Goal: Information Seeking & Learning: Learn about a topic

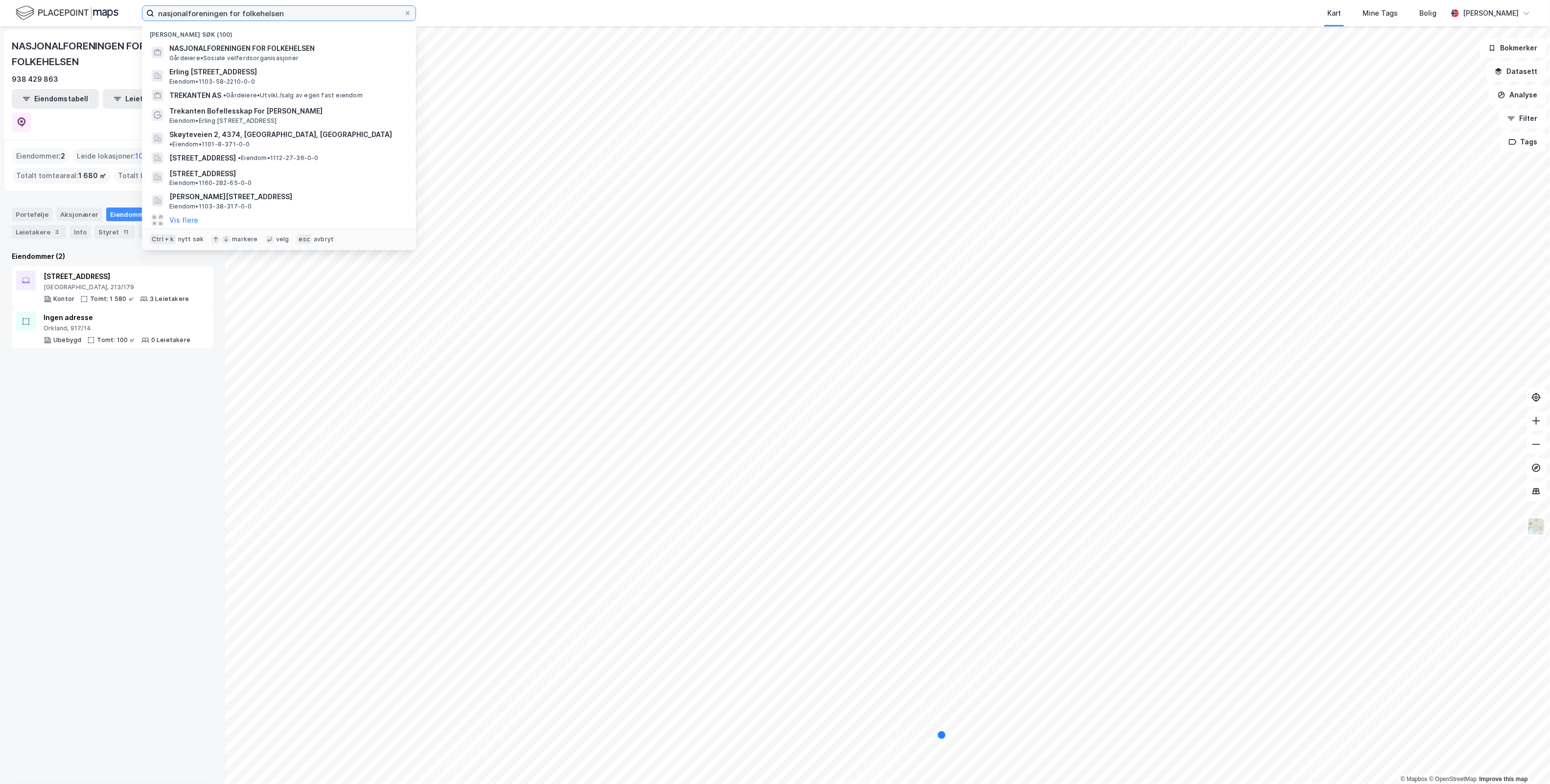
drag, startPoint x: 300, startPoint y: 8, endPoint x: -353, endPoint y: 111, distance: 661.1
click at [0, 111] on html "nasjonalforeningen for folkehelsen Nylige søk (100) NASJONALFORENINGEN FOR FOLK…" at bounding box center [775, 392] width 1550 height 784
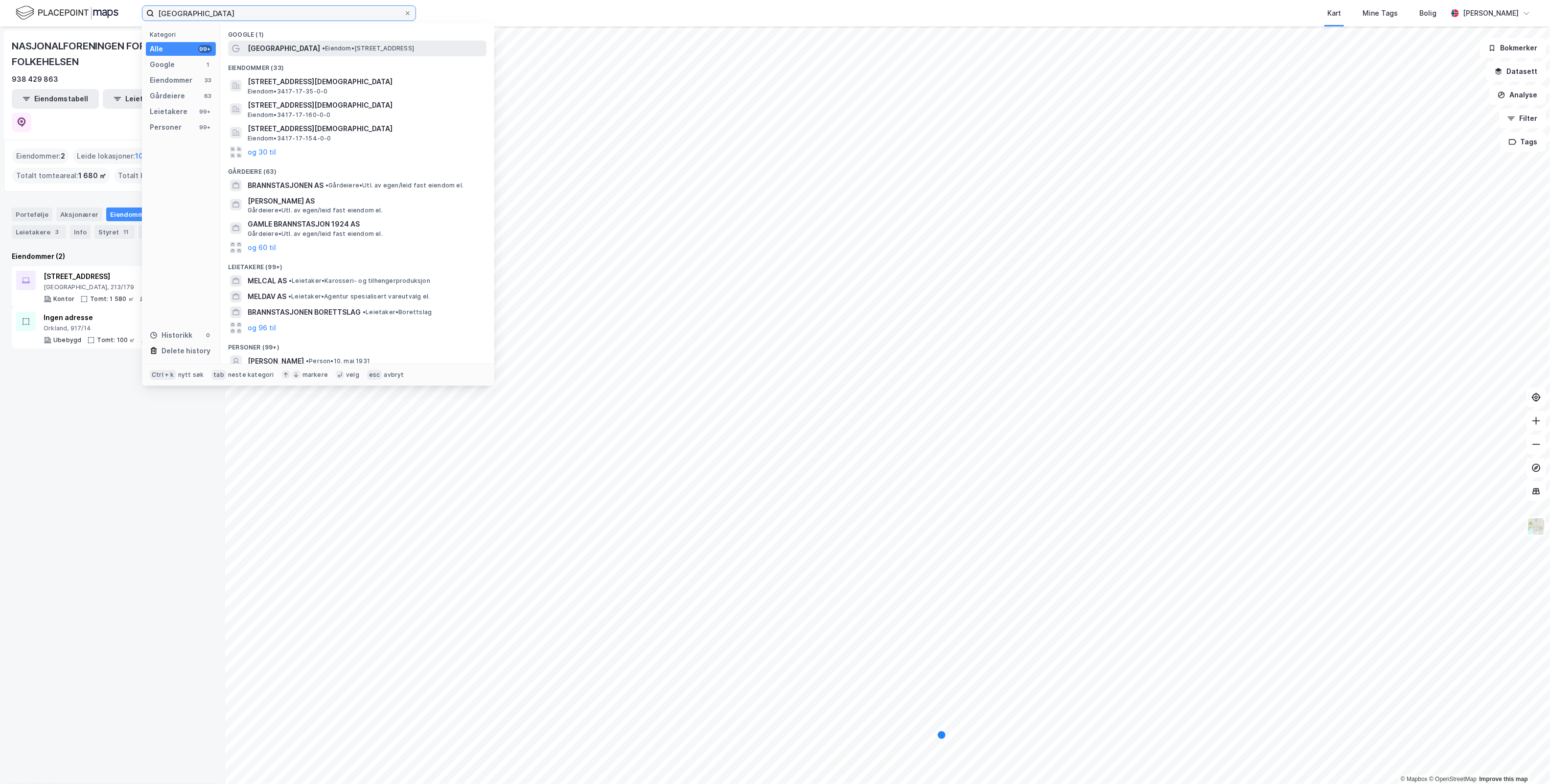
type input "[GEOGRAPHIC_DATA]"
click at [390, 51] on span "• Eiendom • [STREET_ADDRESS]" at bounding box center [368, 48] width 92 height 8
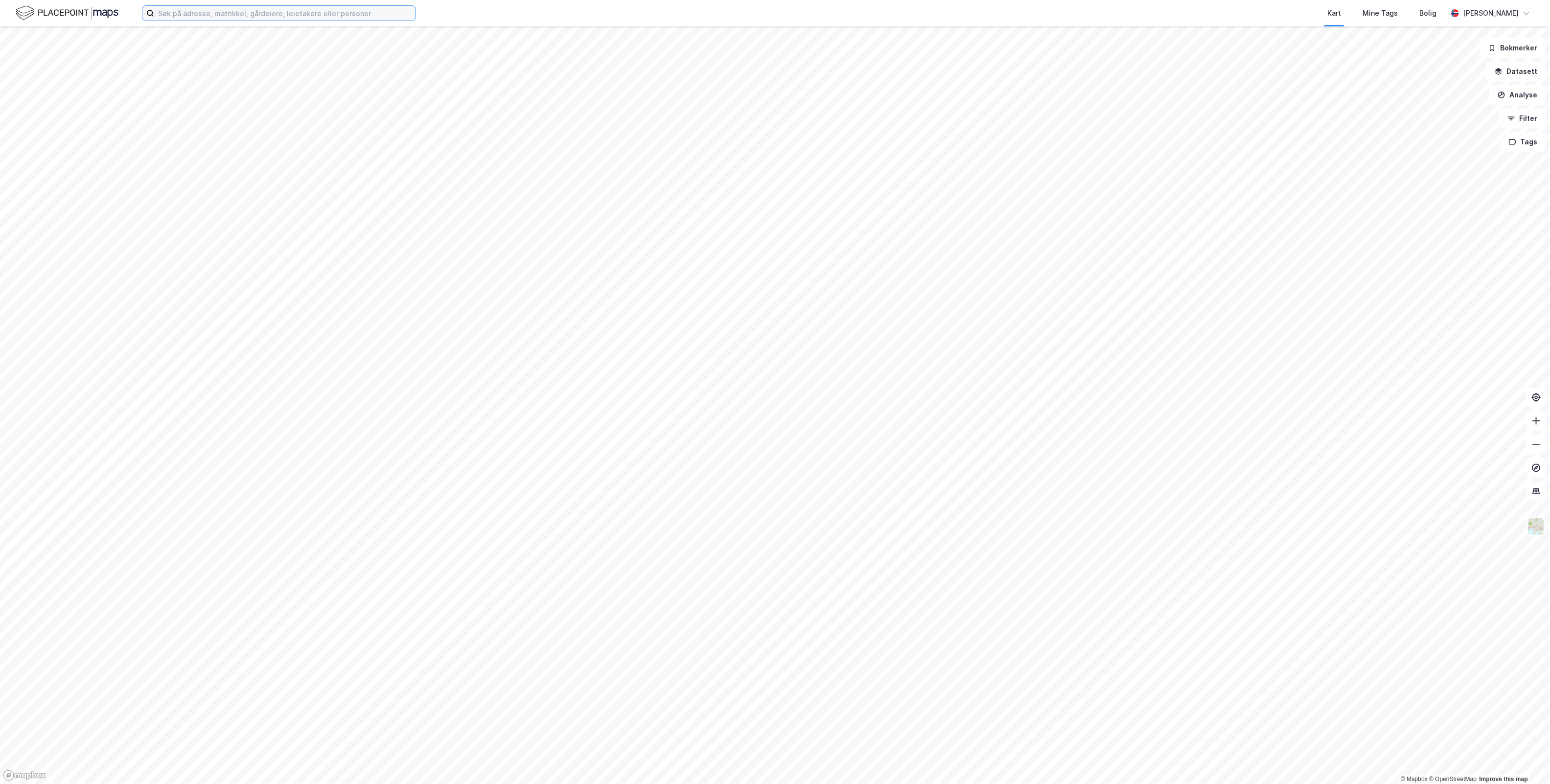
click at [255, 10] on input at bounding box center [285, 13] width 261 height 14
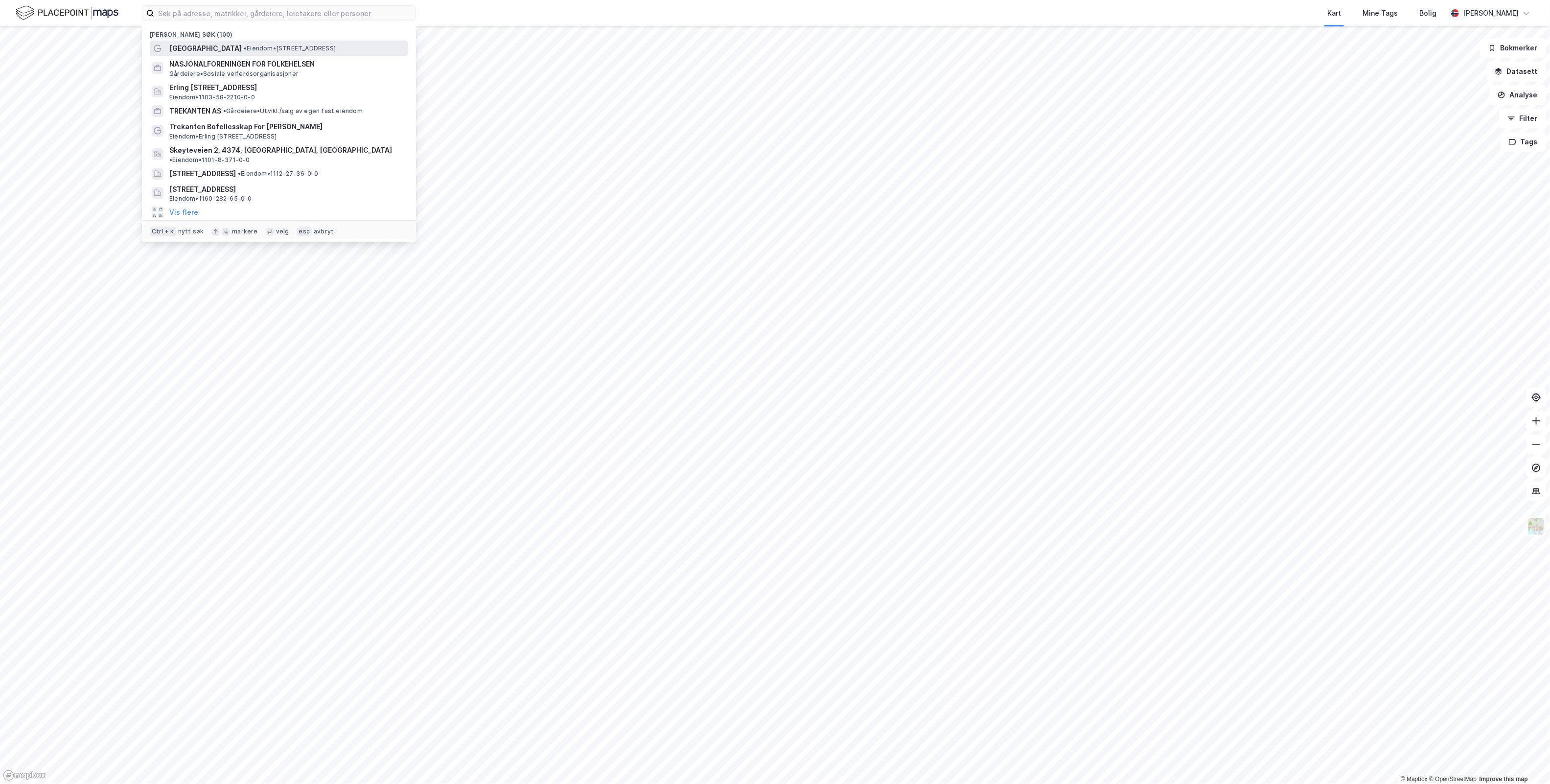
click at [258, 48] on span "• Eiendom • [STREET_ADDRESS]" at bounding box center [289, 48] width 92 height 8
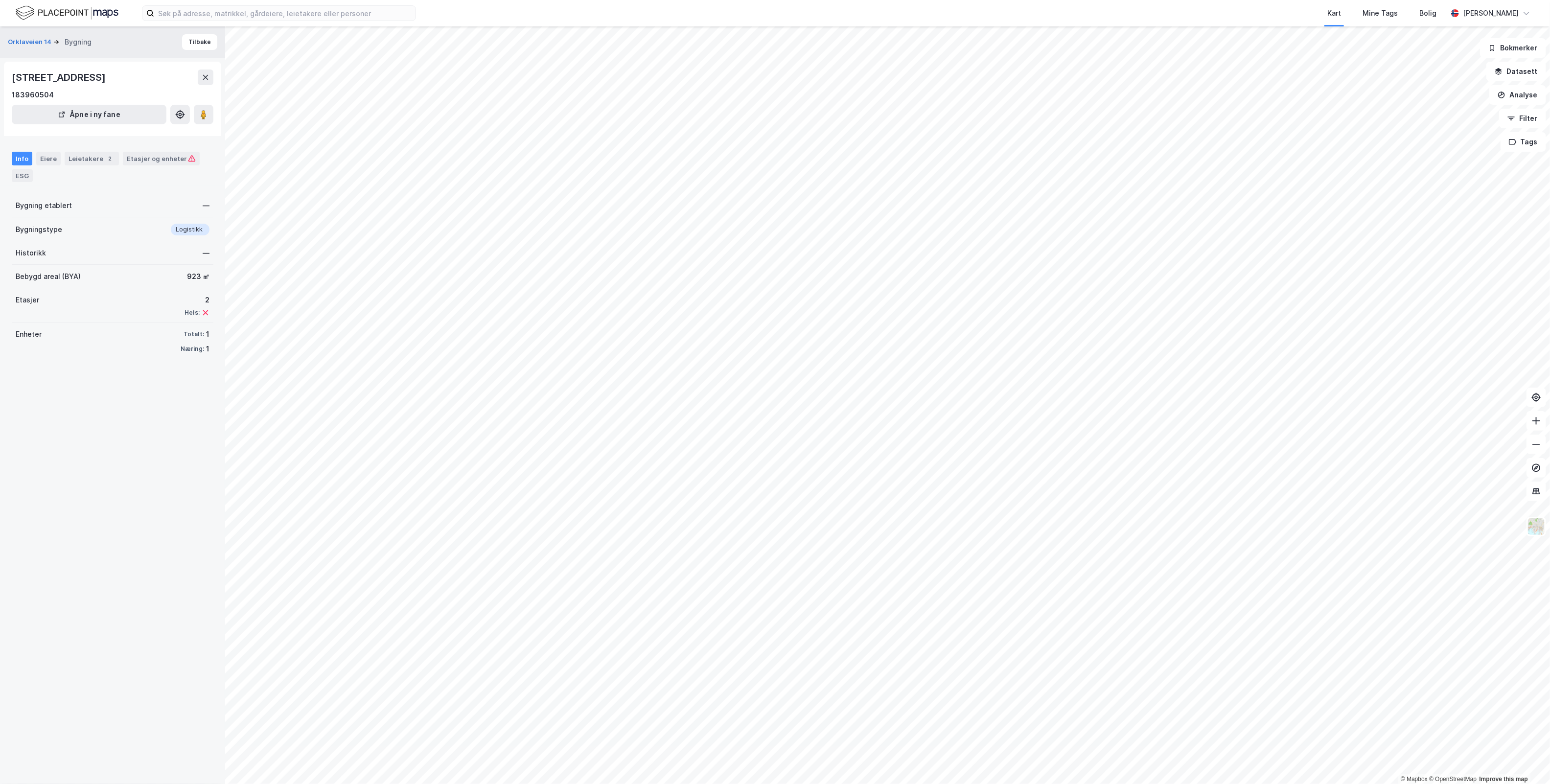
click at [23, 155] on div "Info" at bounding box center [22, 158] width 20 height 14
click at [49, 161] on div "Eiere" at bounding box center [48, 158] width 25 height 14
click at [32, 164] on div "Info Eiere Leietakere 2 Etasjer og enheter ESG" at bounding box center [113, 167] width 202 height 30
click at [46, 40] on button "Orklaveien 14" at bounding box center [31, 42] width 46 height 10
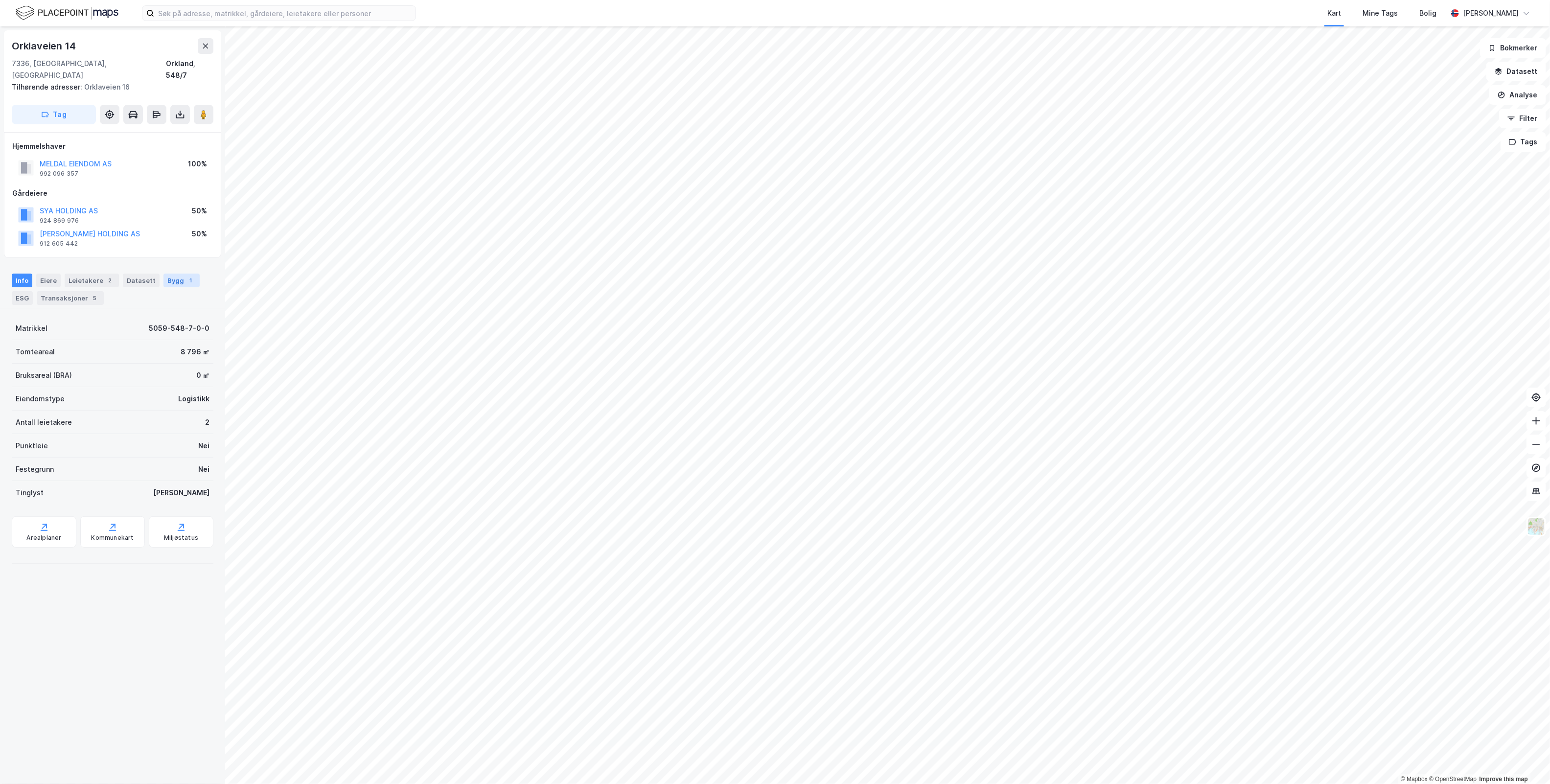
click at [165, 274] on div "Bygg 1" at bounding box center [182, 280] width 36 height 14
click at [193, 387] on icon at bounding box center [197, 391] width 8 height 8
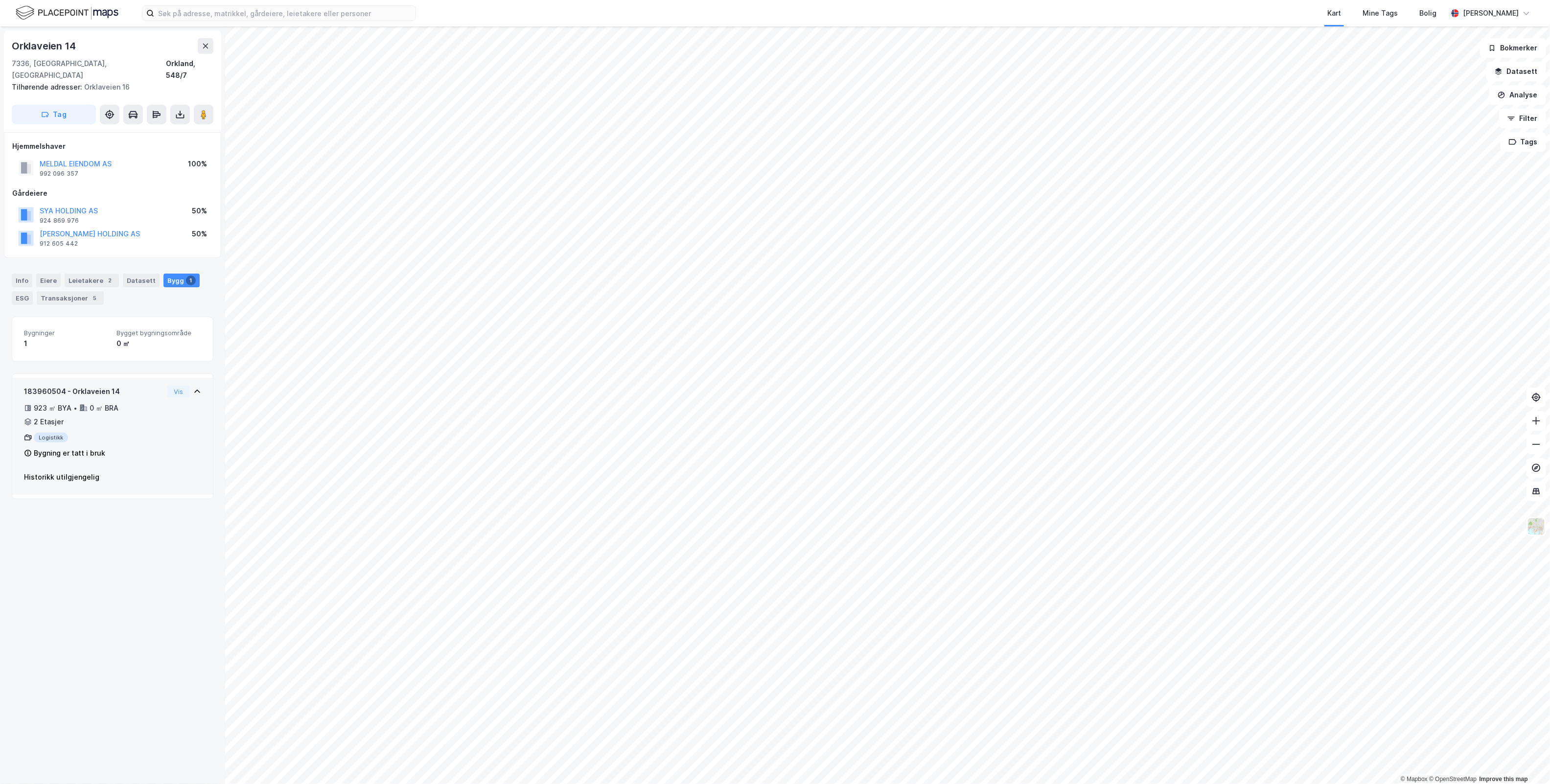
click at [193, 387] on icon at bounding box center [197, 391] width 8 height 8
click at [93, 274] on div "Leietakere 2" at bounding box center [91, 280] width 54 height 14
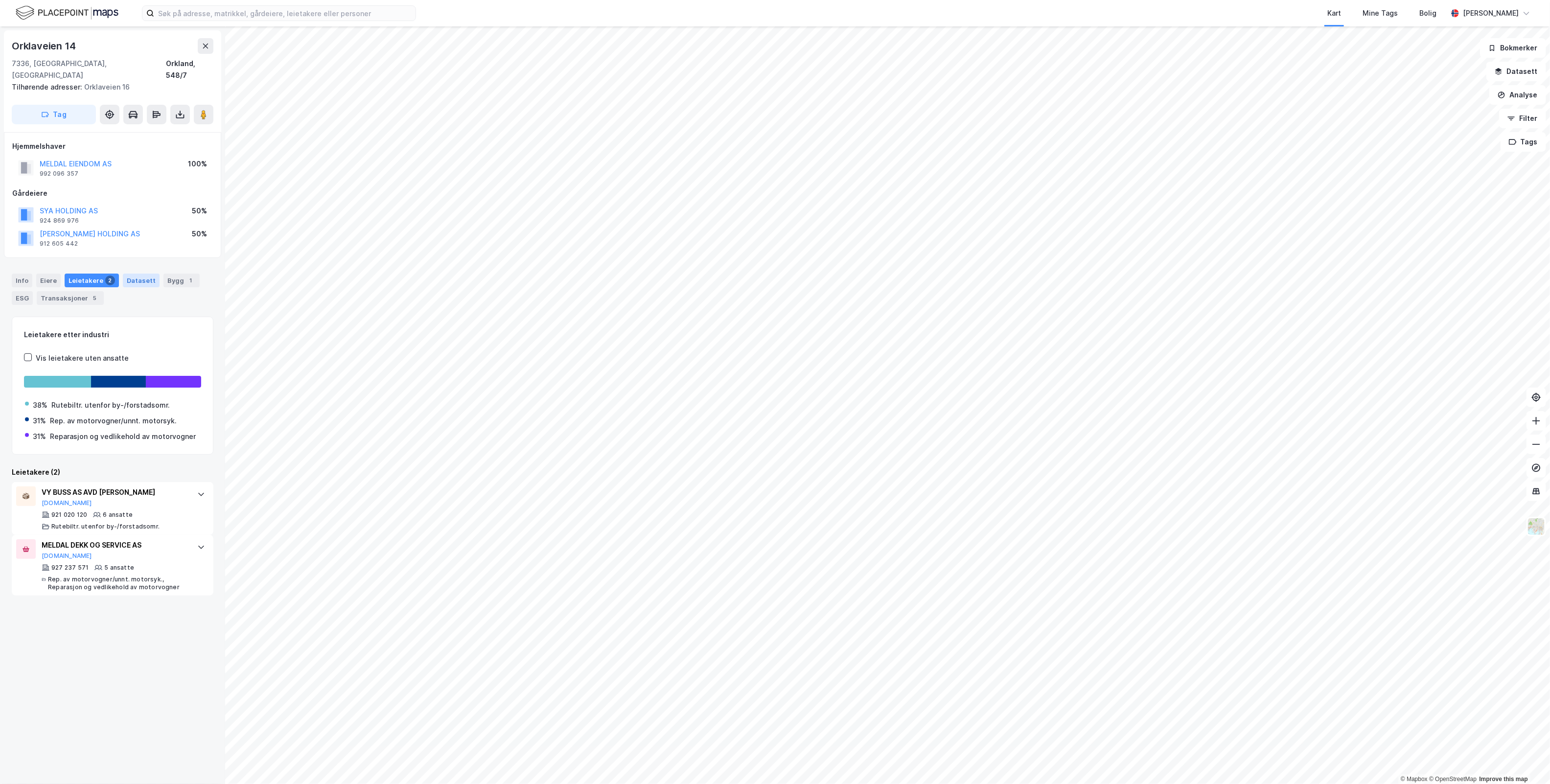
click at [140, 274] on div "Datasett" at bounding box center [141, 280] width 37 height 14
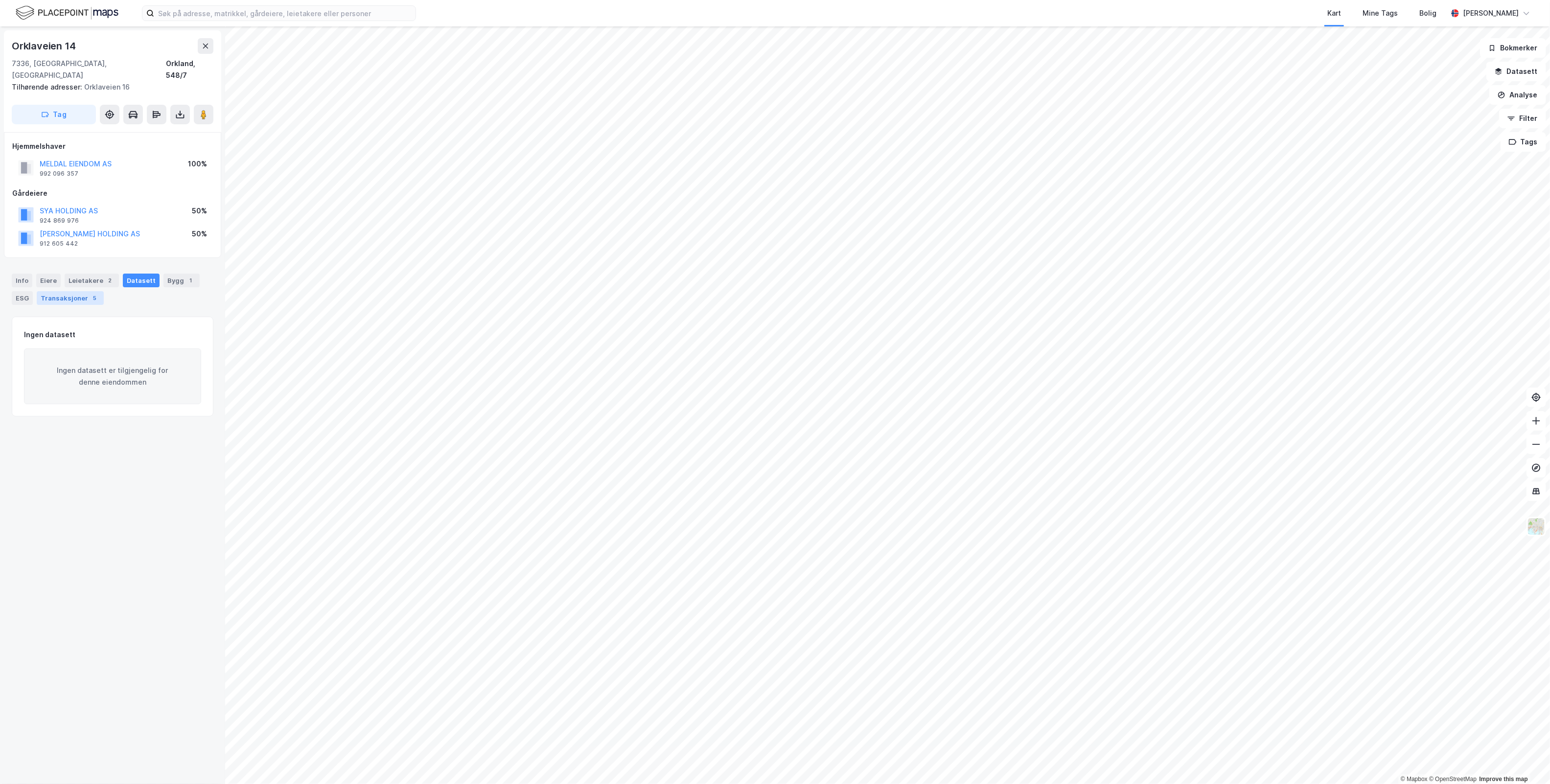
click at [90, 293] on div "5" at bounding box center [95, 298] width 10 height 10
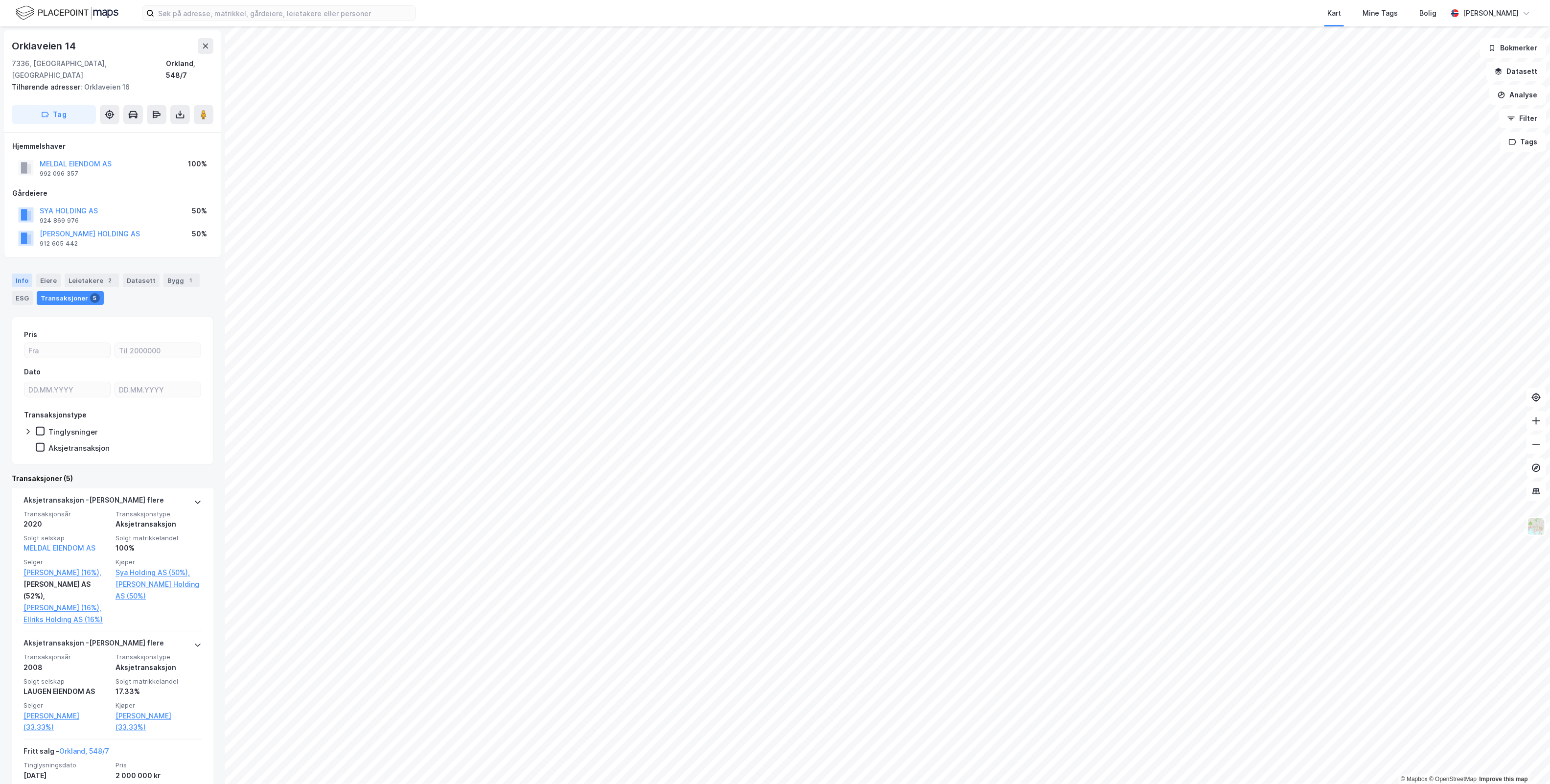
click at [28, 274] on div "Info" at bounding box center [22, 280] width 20 height 14
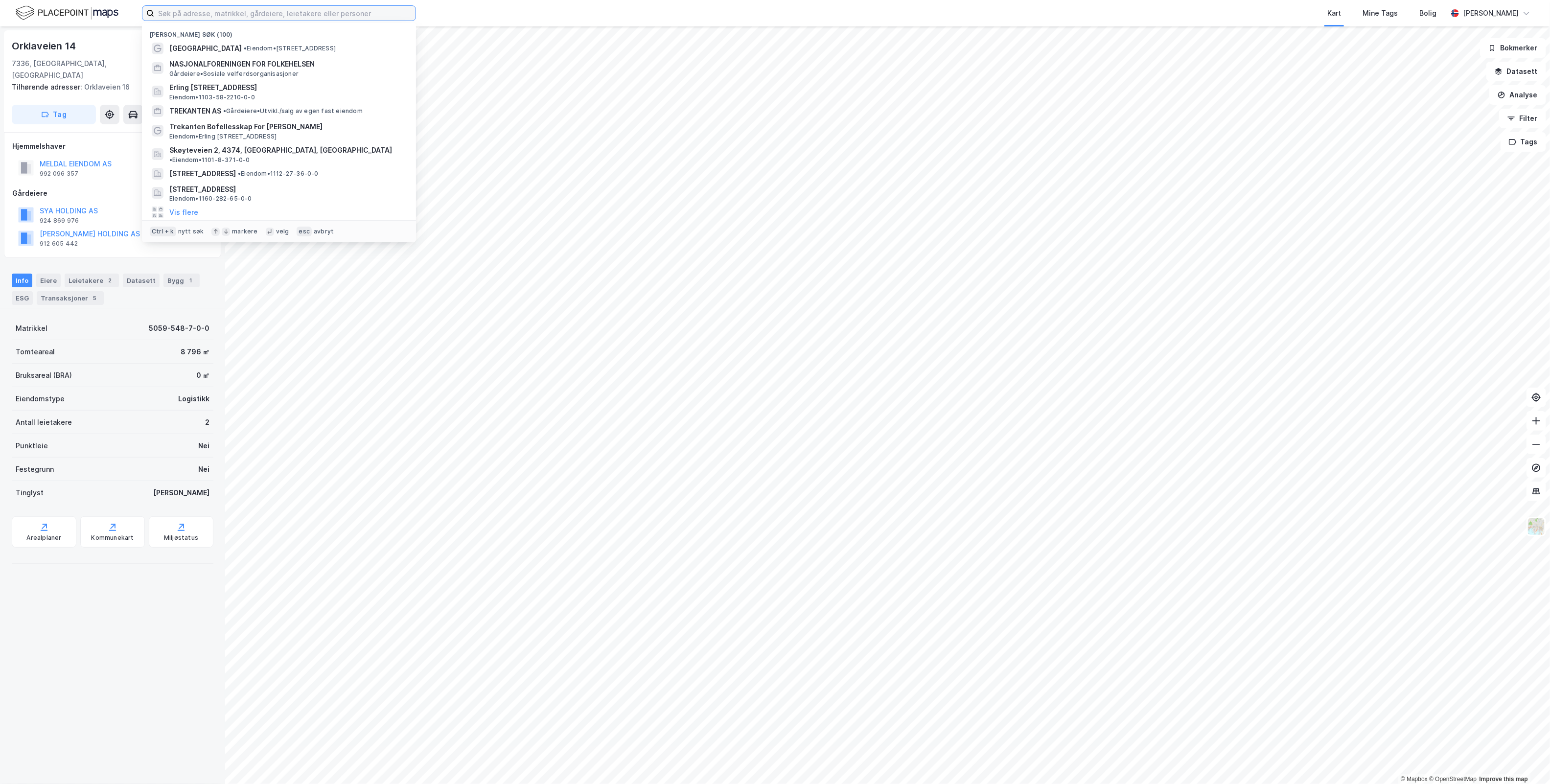
click at [248, 13] on input at bounding box center [285, 13] width 261 height 14
paste input "Oppdal Brannstasjon"
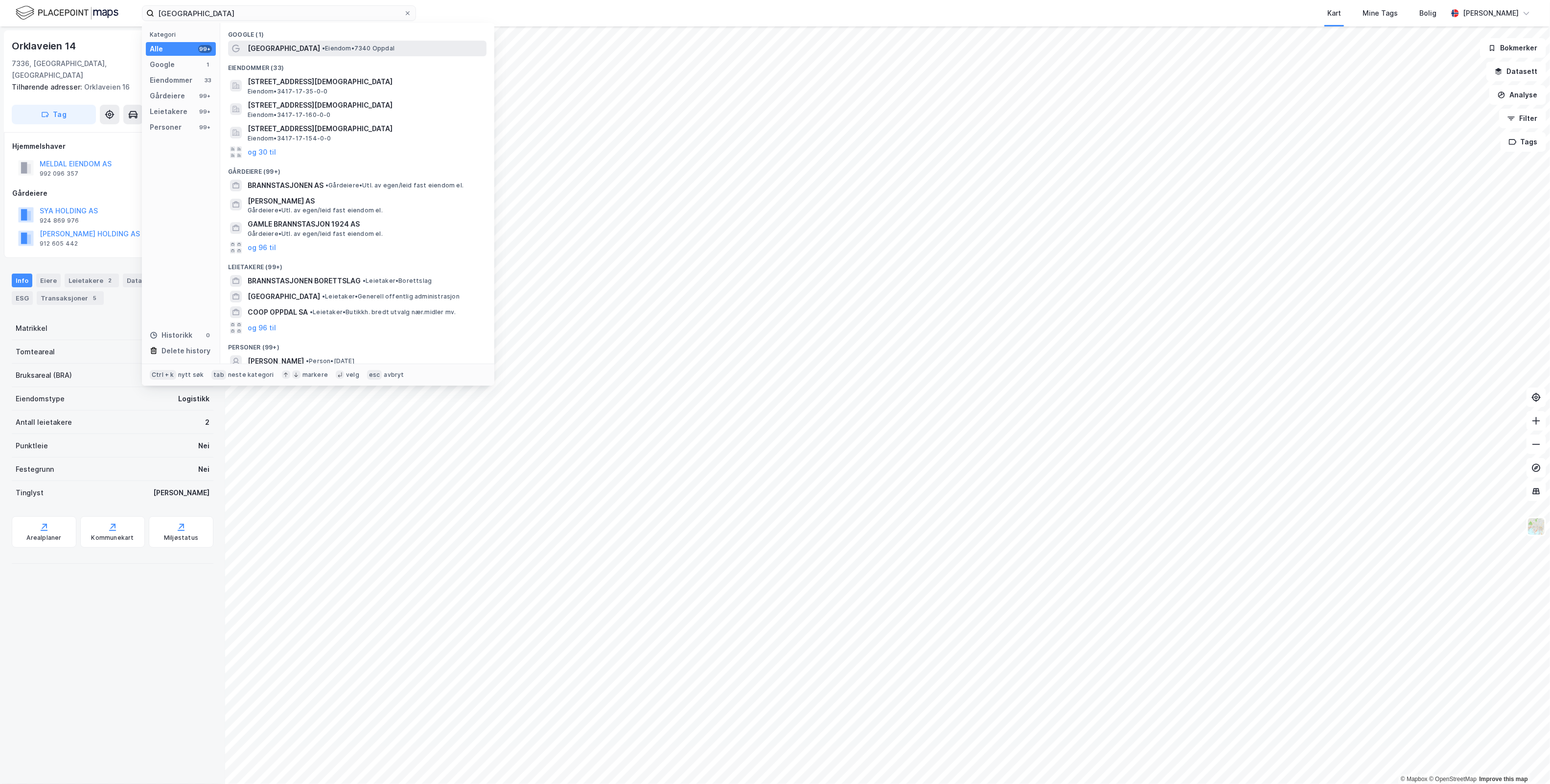
click at [269, 41] on div "Oppdal Brannstasjon • Eiendom • 7340 Oppdal" at bounding box center [357, 49] width 258 height 16
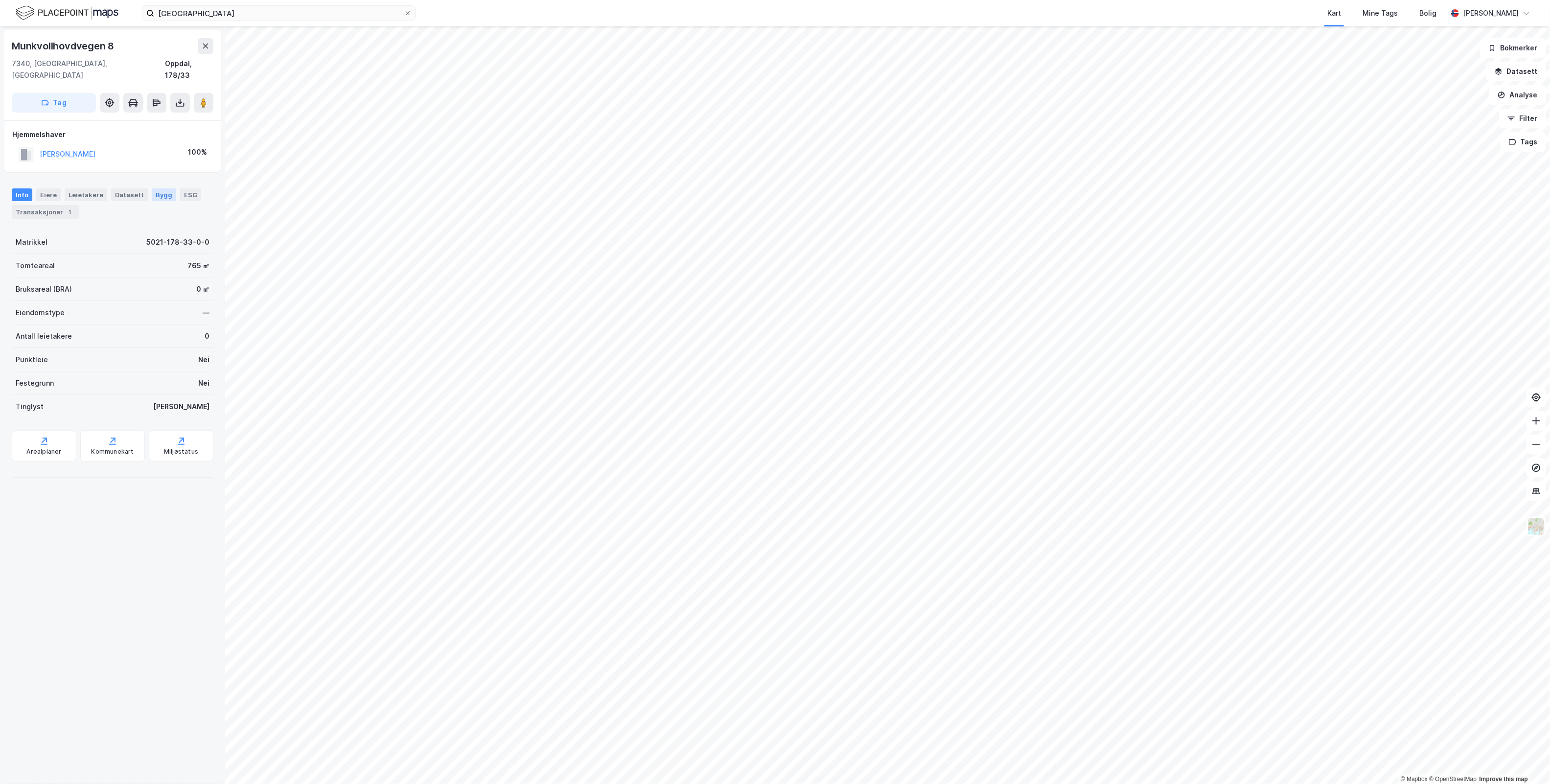
click at [153, 188] on div "Bygg" at bounding box center [164, 194] width 25 height 13
click at [55, 188] on div "Eiere" at bounding box center [48, 194] width 25 height 13
click at [79, 188] on div "Leietakere" at bounding box center [85, 194] width 43 height 13
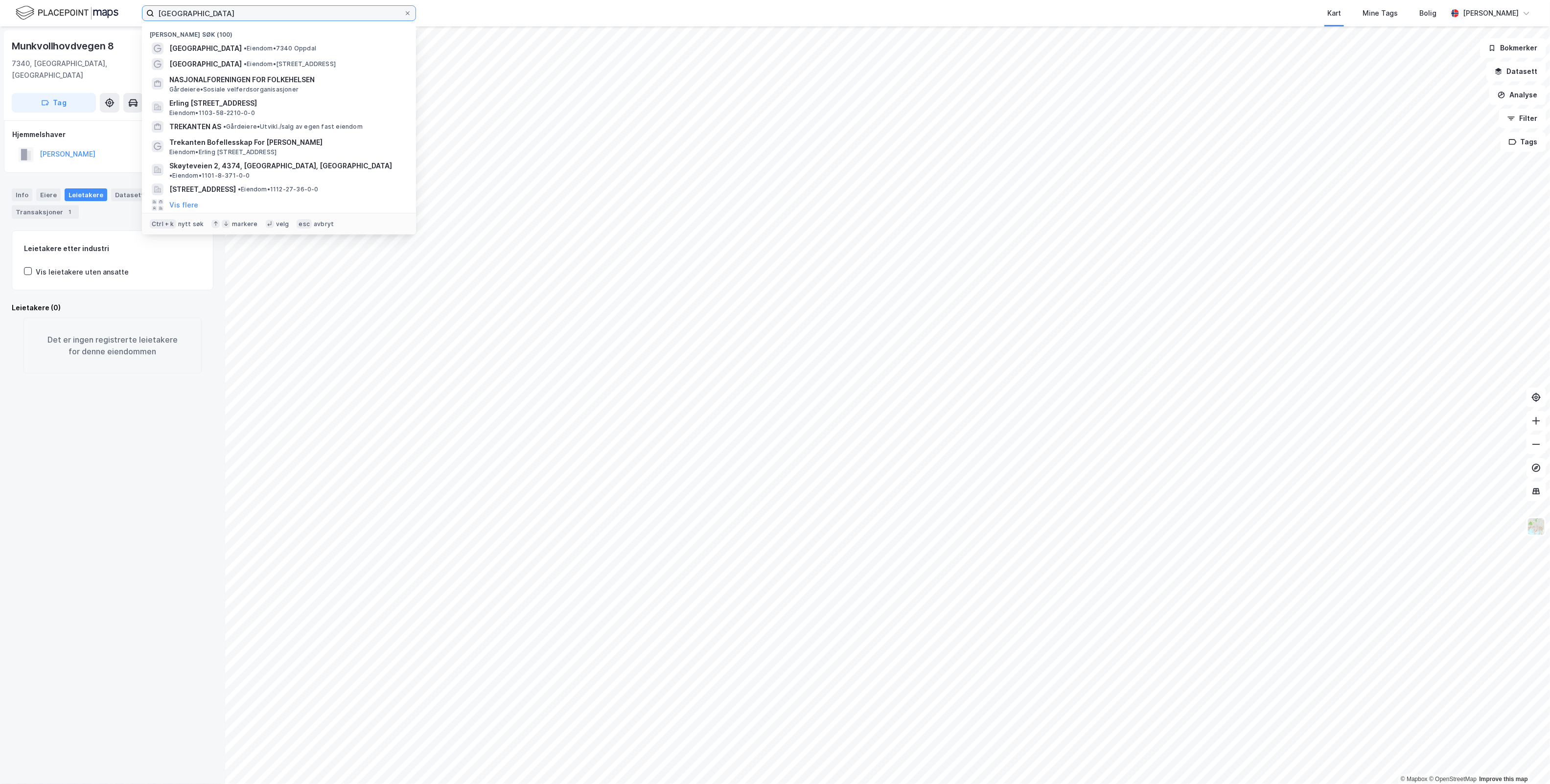
drag, startPoint x: 216, startPoint y: 13, endPoint x: -9, endPoint y: 32, distance: 225.8
click at [0, 32] on html "Oppdal Brannstasjon Nylige søk (100) Oppdal Brannstasjon • Eiendom • 7340 Oppda…" at bounding box center [775, 392] width 1550 height 784
paste input "Bø"
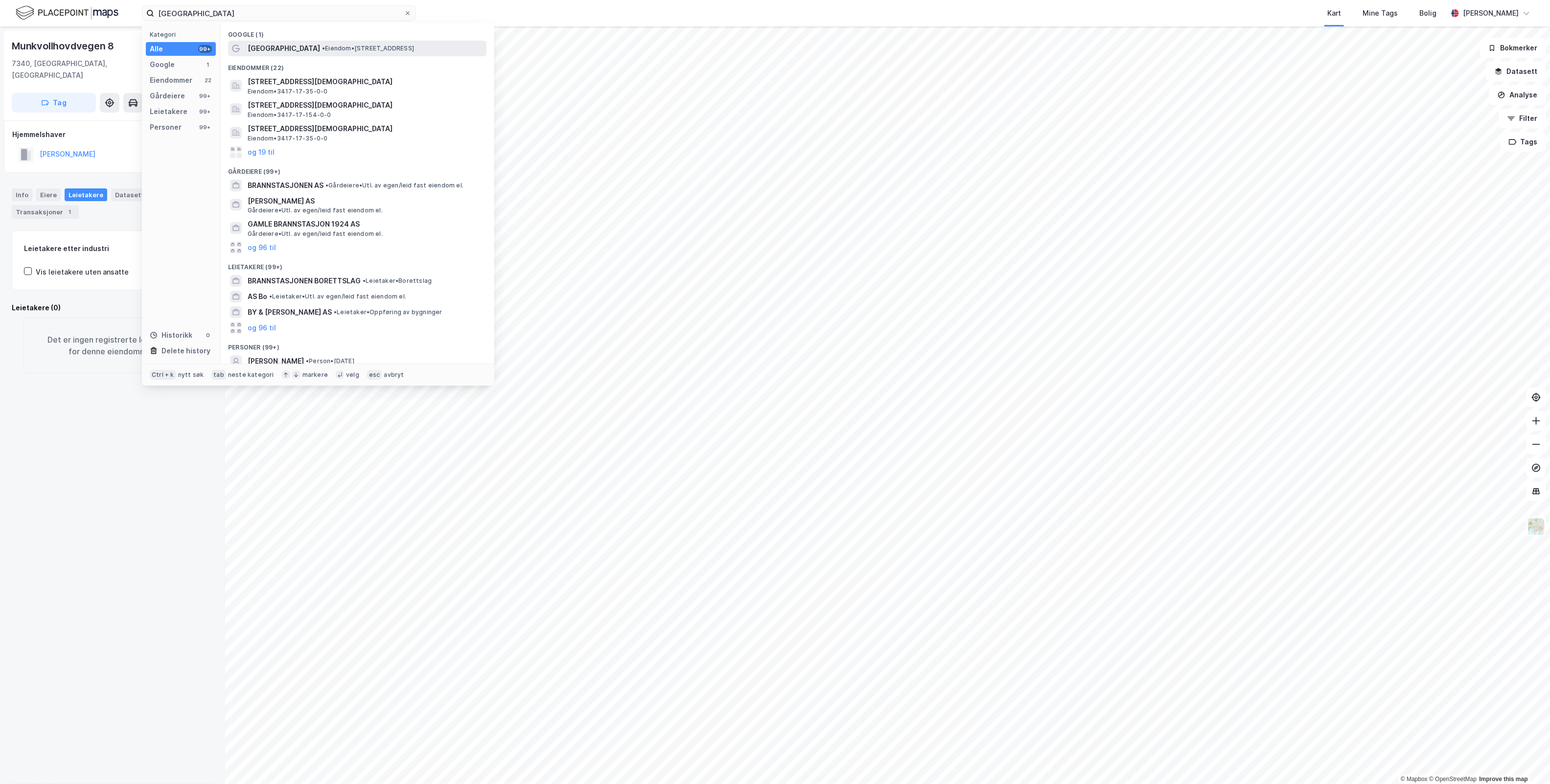
click at [372, 52] on span "• Eiendom • Straumsjøveien 42, 8475 Straumsjøen" at bounding box center [368, 48] width 92 height 8
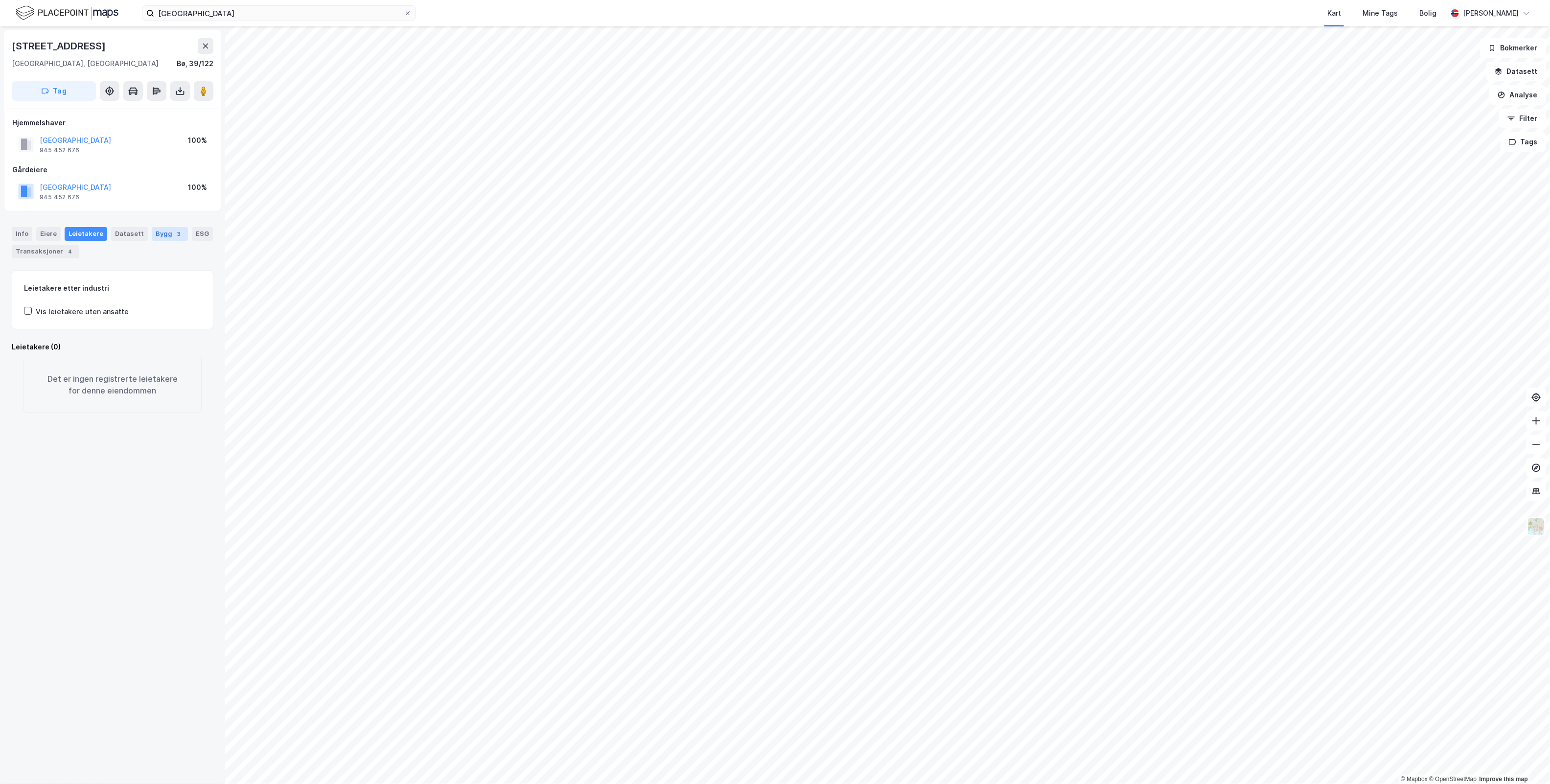
click at [174, 233] on div "3" at bounding box center [179, 234] width 10 height 10
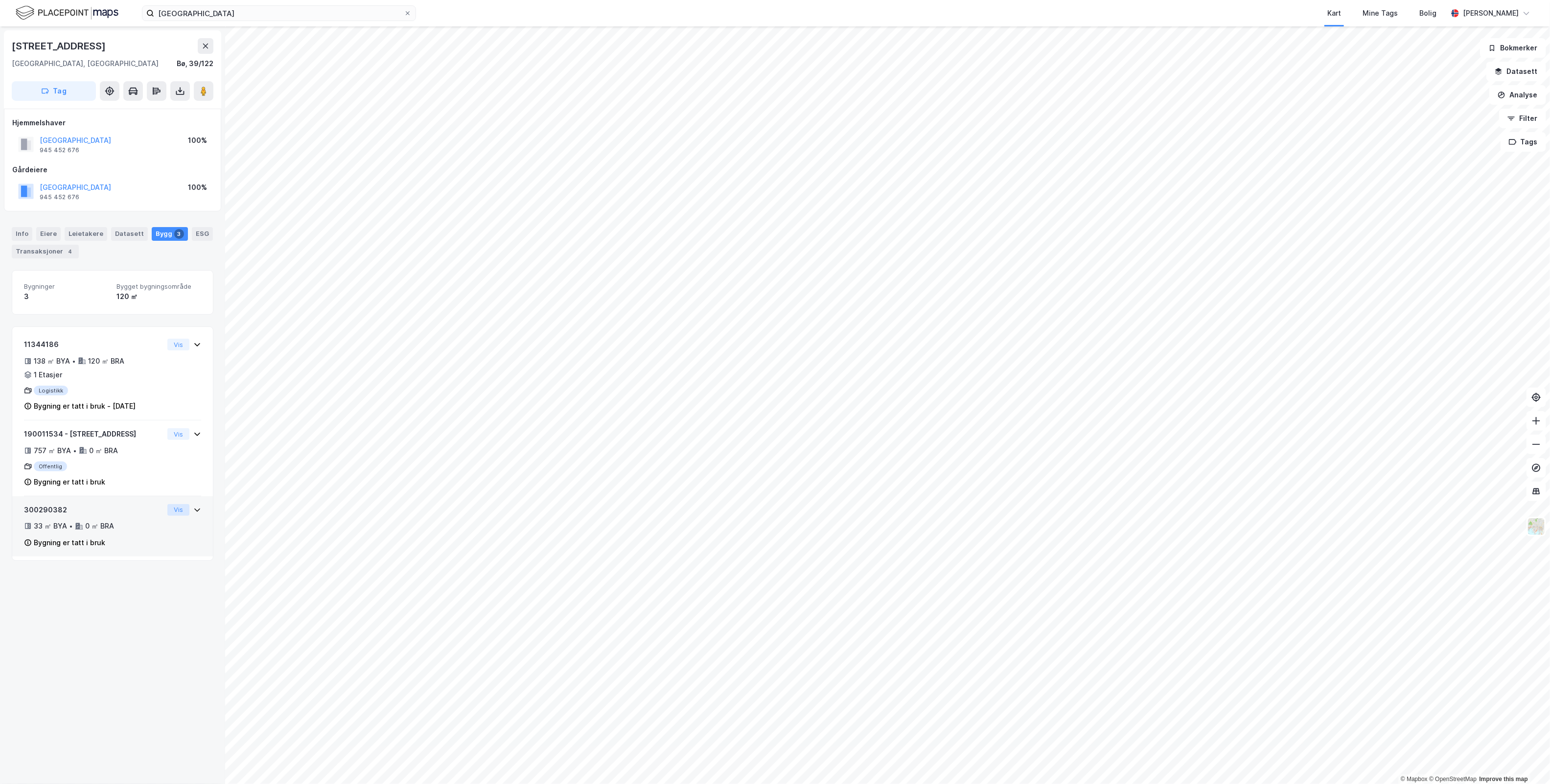
click at [178, 512] on button "Vis" at bounding box center [178, 510] width 22 height 12
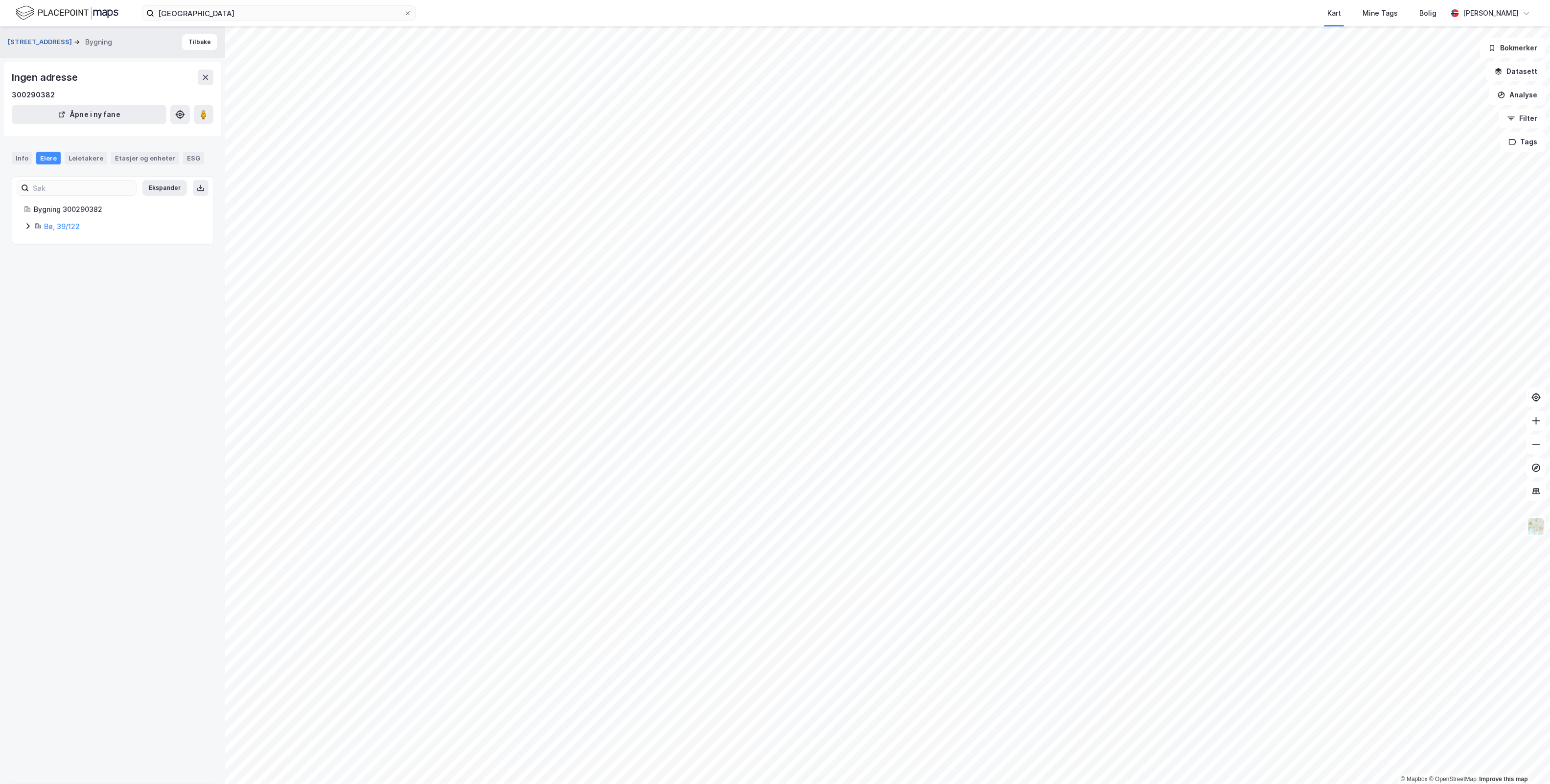
click at [32, 42] on button "Straumsjøveien 42" at bounding box center [41, 42] width 66 height 10
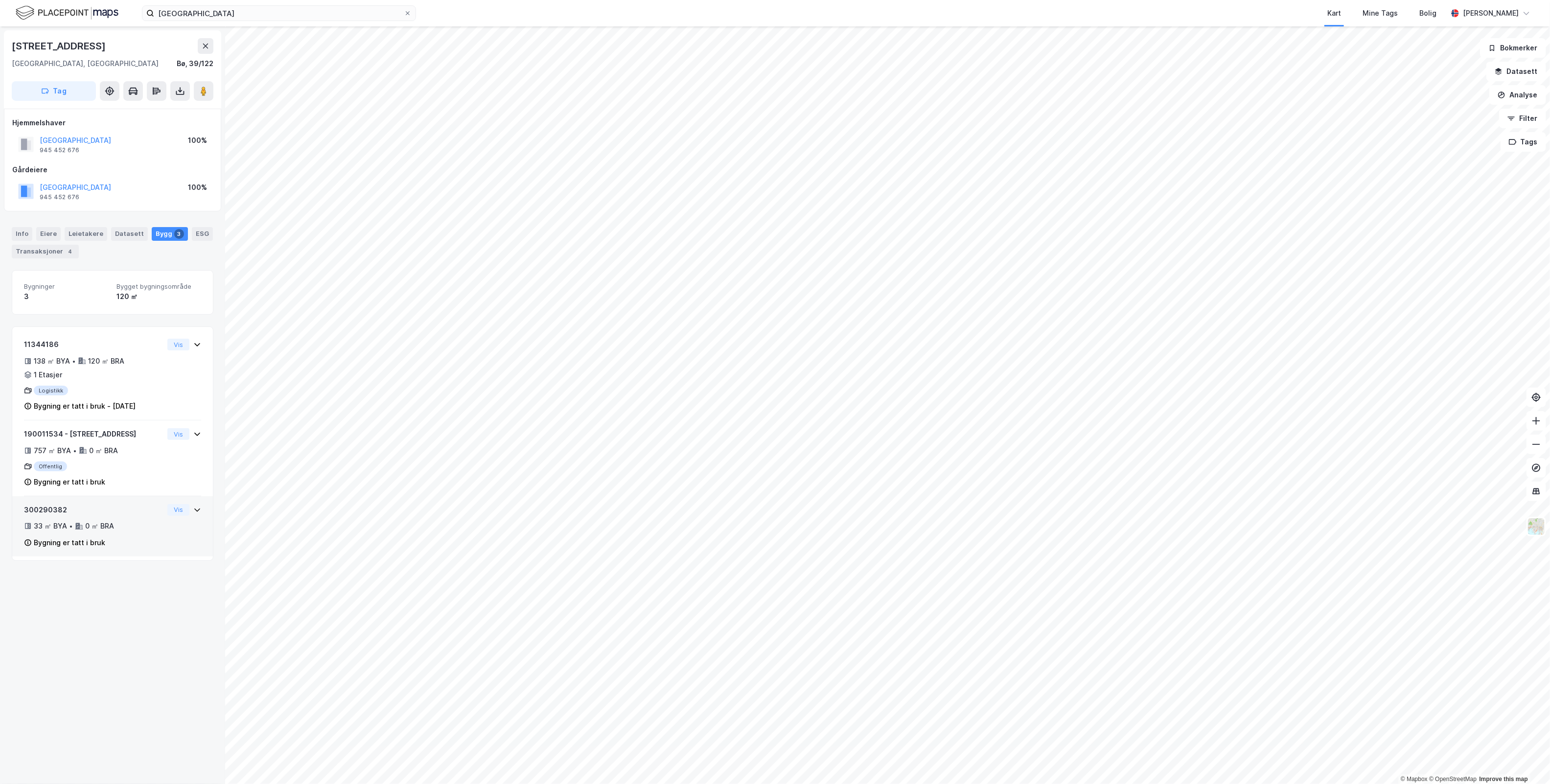
click at [193, 513] on icon at bounding box center [197, 510] width 8 height 8
click at [193, 434] on icon at bounding box center [197, 434] width 8 height 8
click at [193, 348] on icon at bounding box center [197, 344] width 8 height 8
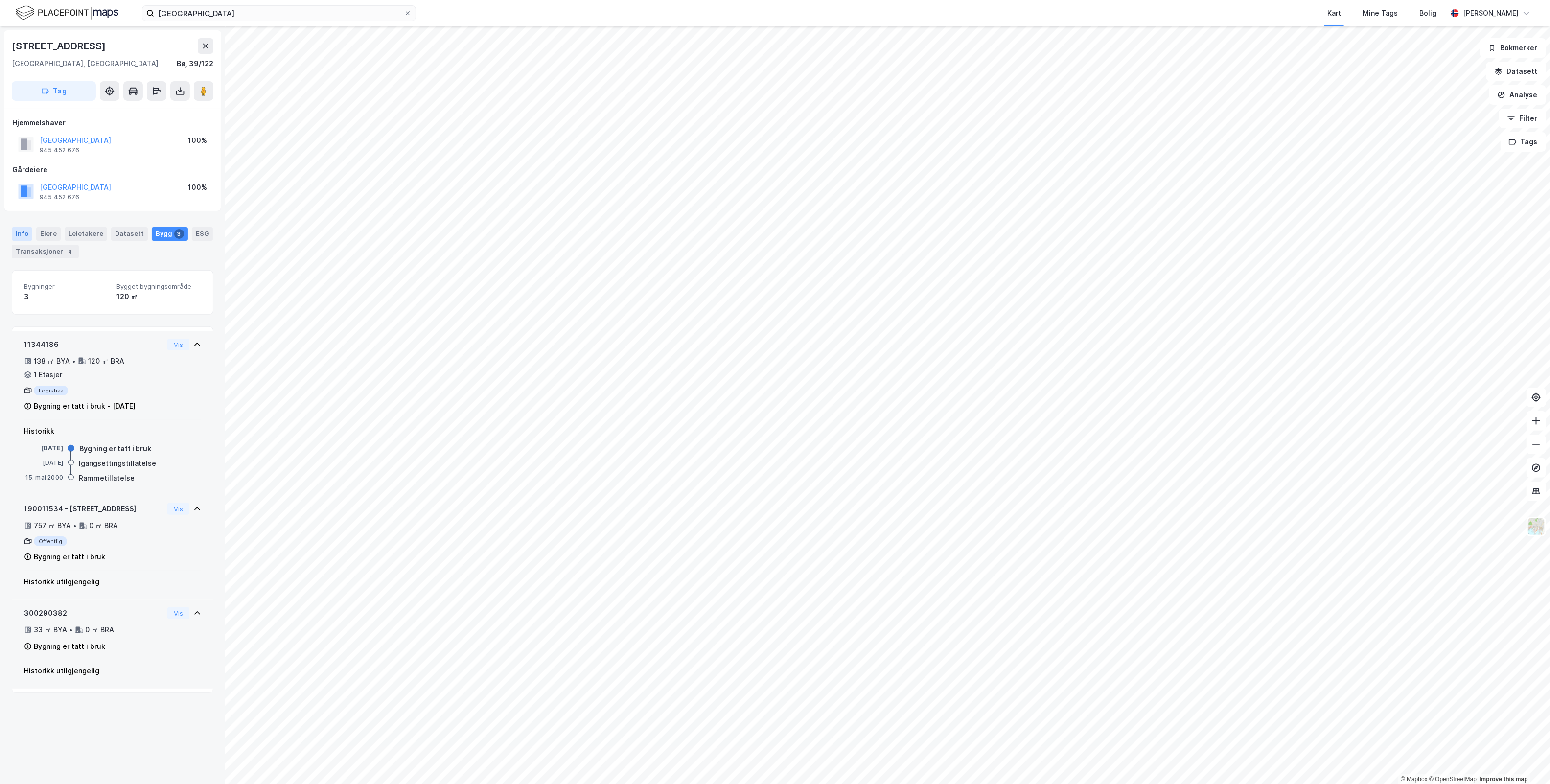
click at [20, 232] on div "Info" at bounding box center [22, 233] width 20 height 14
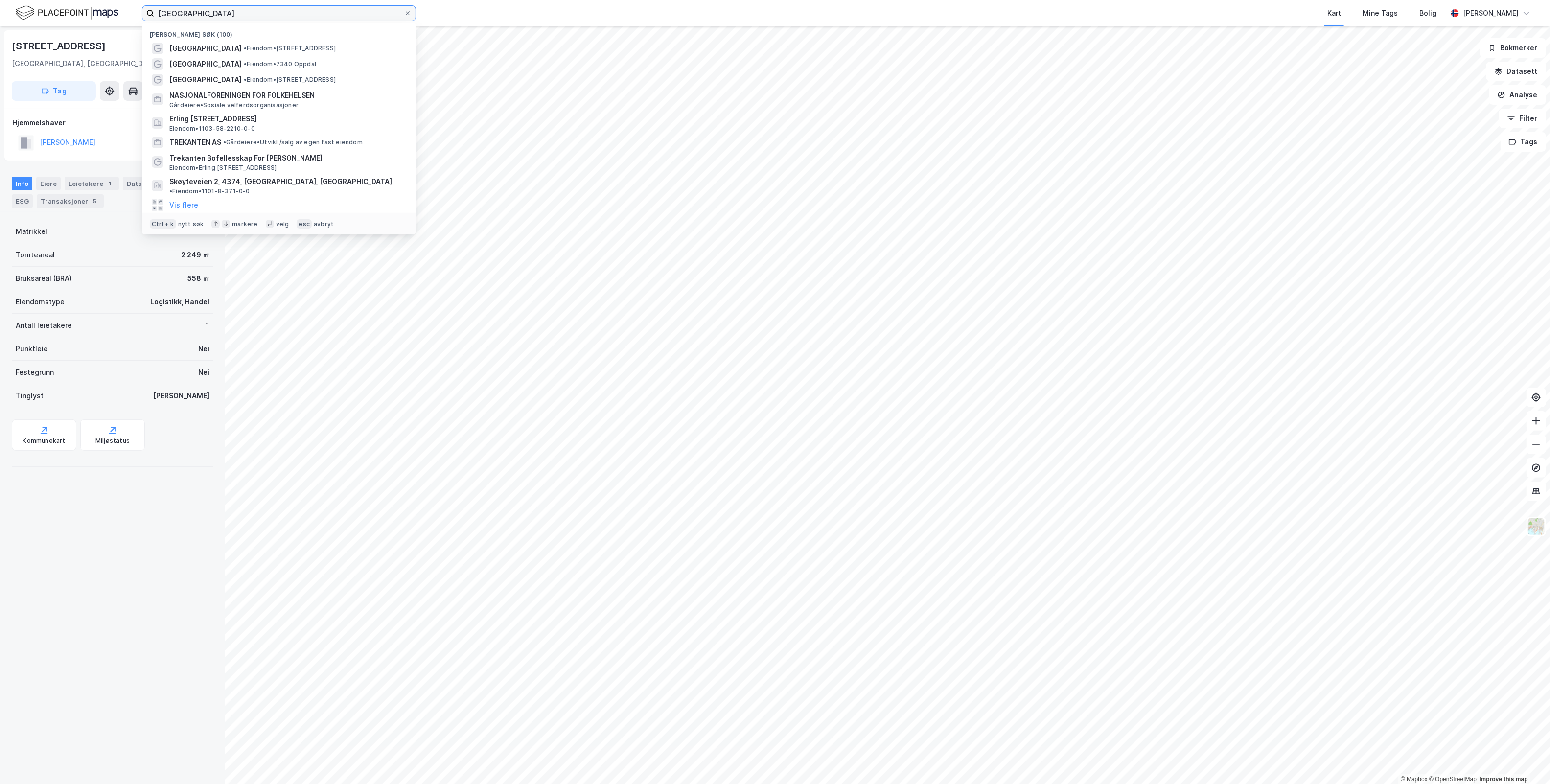
drag, startPoint x: 232, startPoint y: 12, endPoint x: 66, endPoint y: 28, distance: 166.8
click at [66, 27] on div "Bø Brannstasjon Nylige søk (100) Bø Brannstasjon • Eiendom • Straumsjøveien 42,…" at bounding box center [775, 392] width 1550 height 784
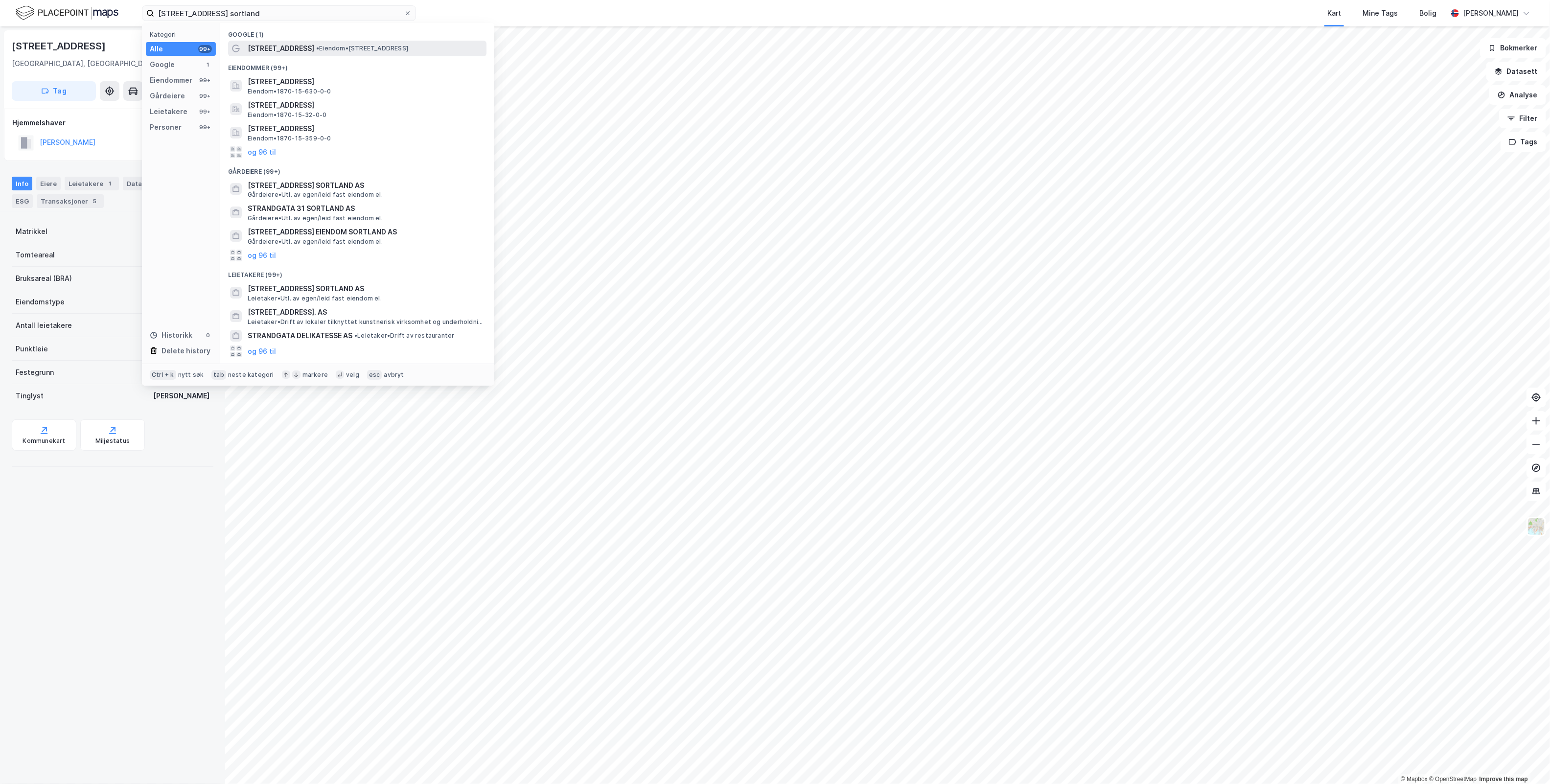
click at [397, 45] on span "• Eiendom • Strandgata 48, 8403 Sortland" at bounding box center [362, 48] width 92 height 8
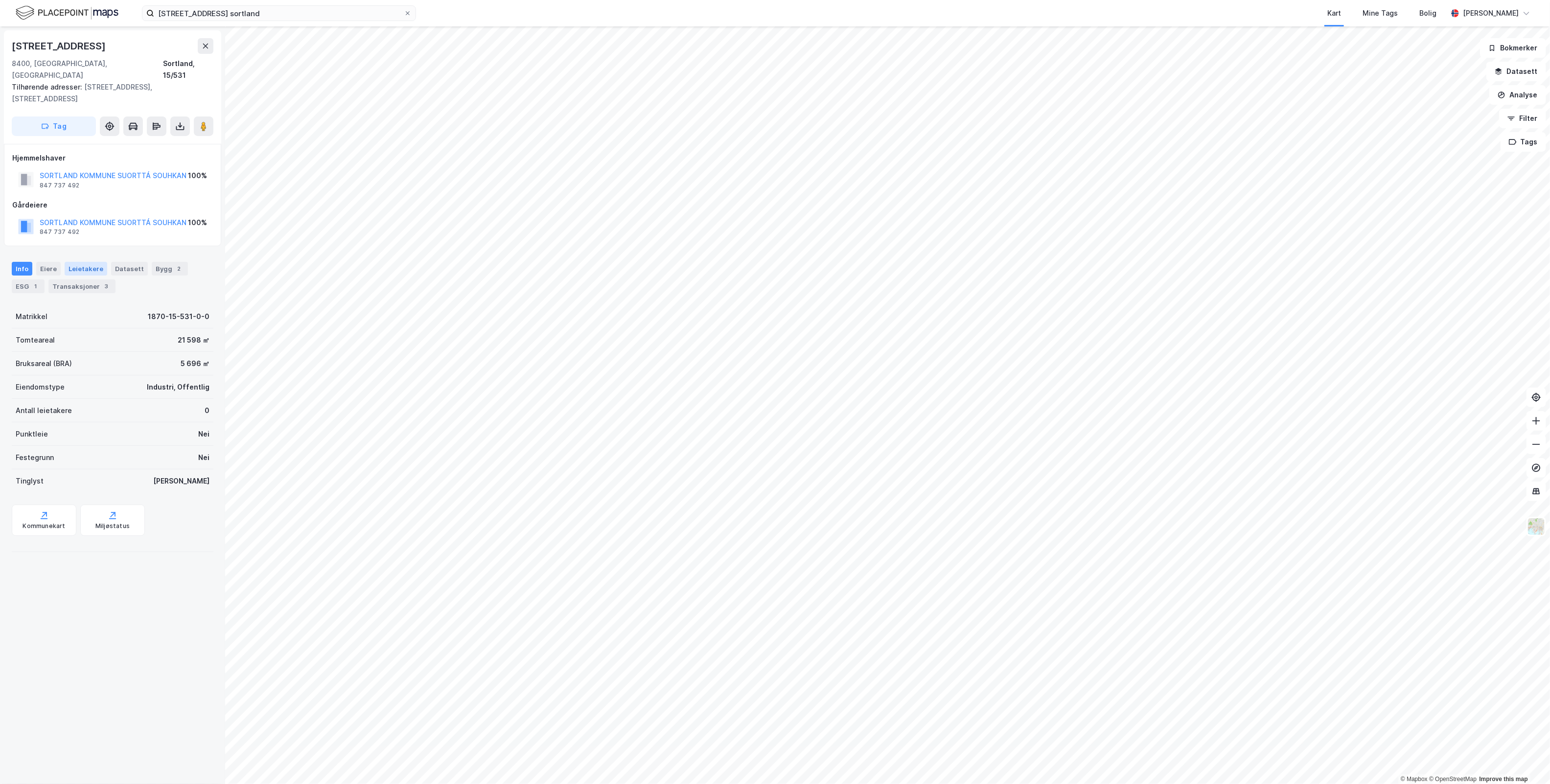
click at [96, 262] on div "Leietakere" at bounding box center [85, 268] width 43 height 14
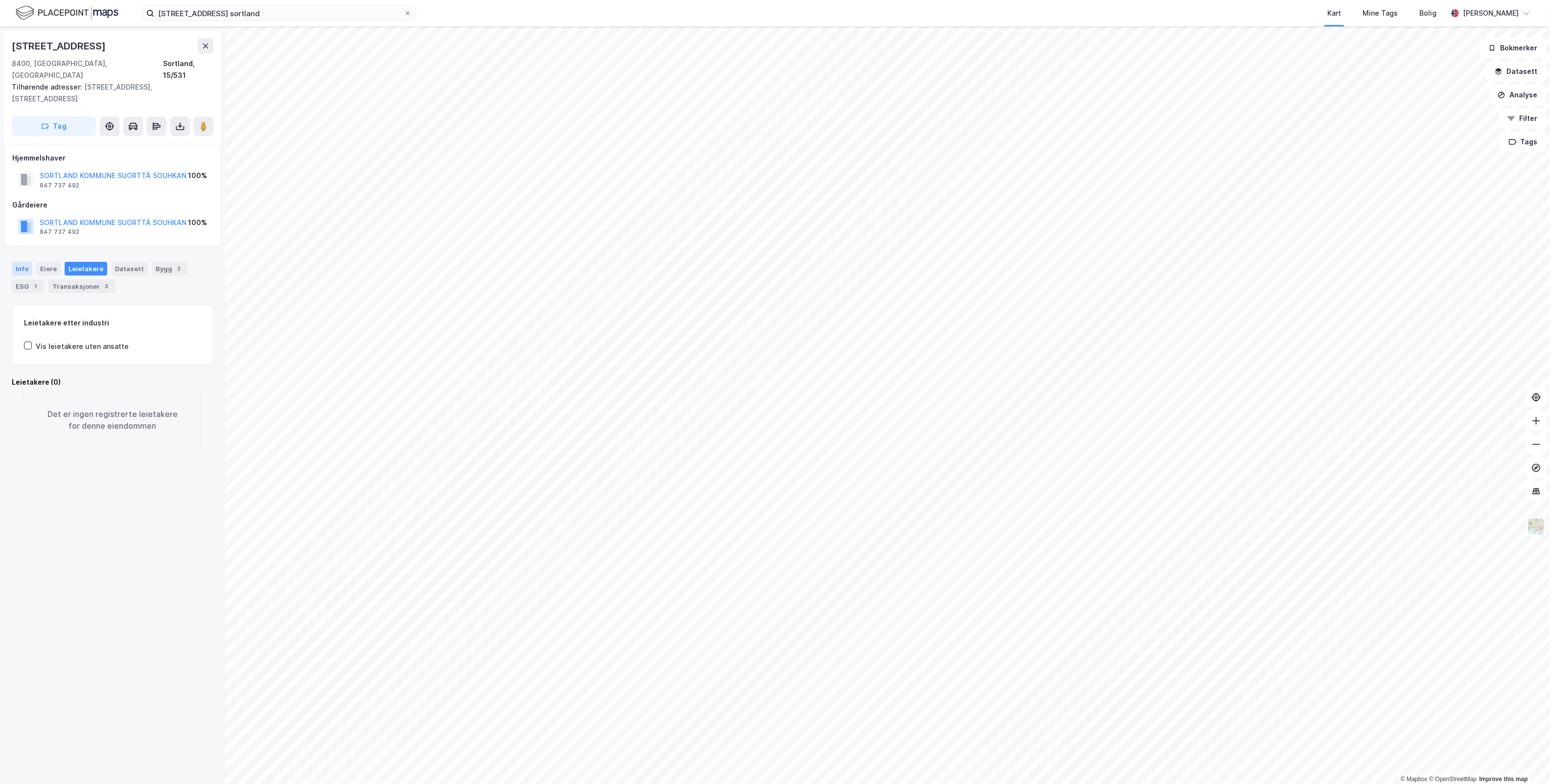
click at [25, 262] on div "Info" at bounding box center [22, 268] width 20 height 14
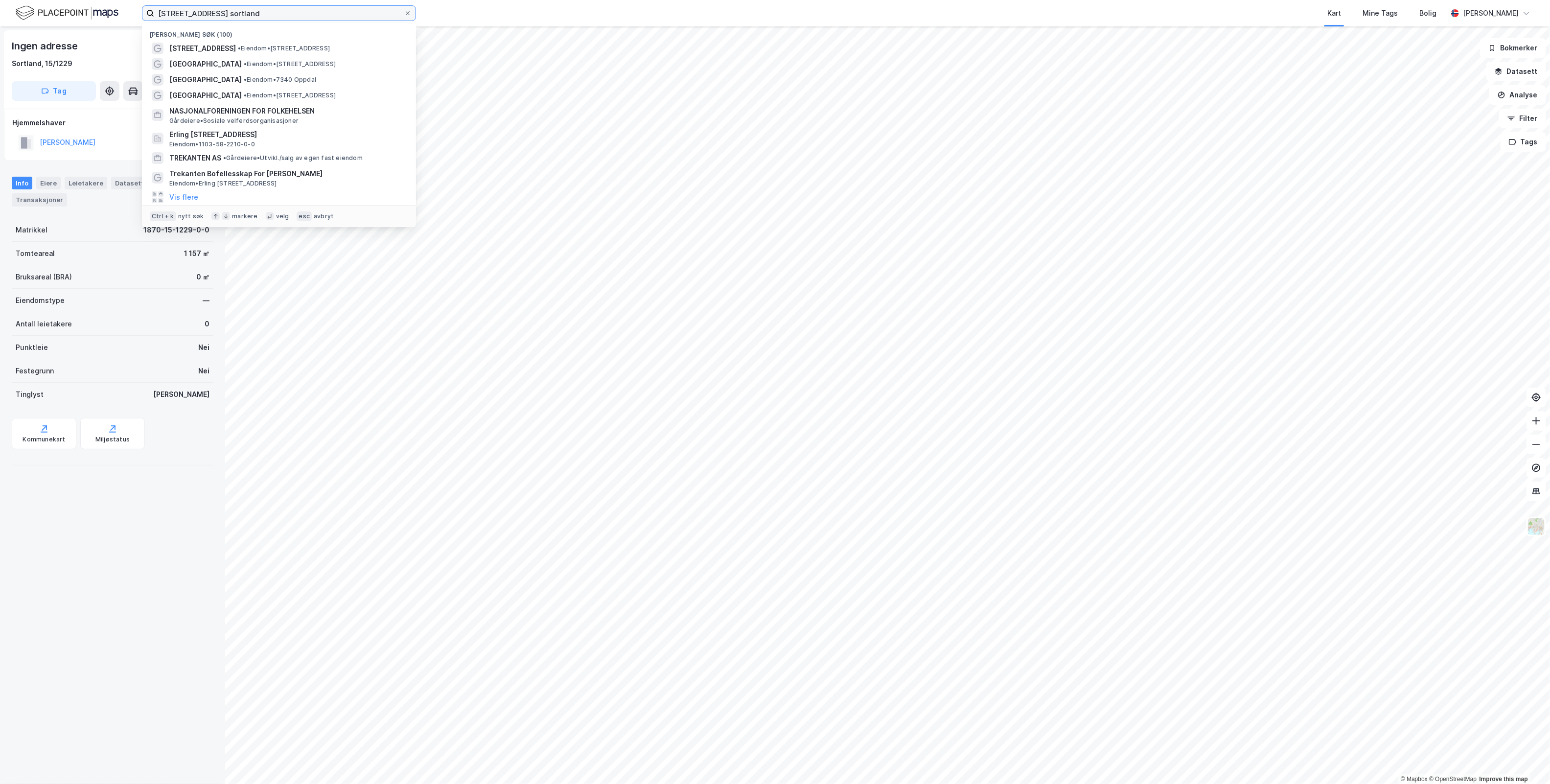
click at [209, 14] on input "strandgata 48 sortland" at bounding box center [279, 13] width 250 height 14
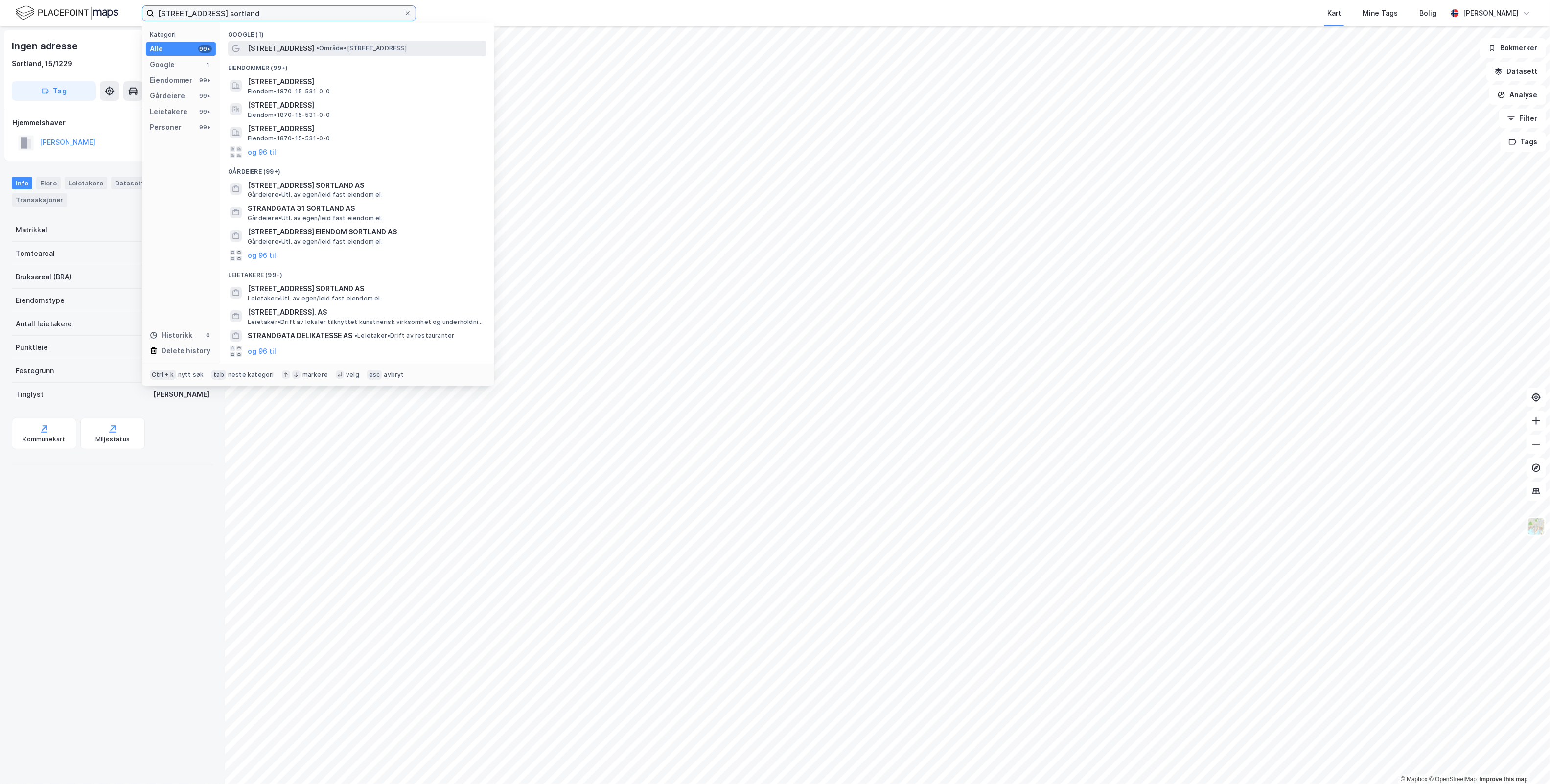
type input "strandgata 46 sortland"
click at [357, 51] on span "• Område • Strandgata 46, 8400 Sortland" at bounding box center [361, 48] width 90 height 8
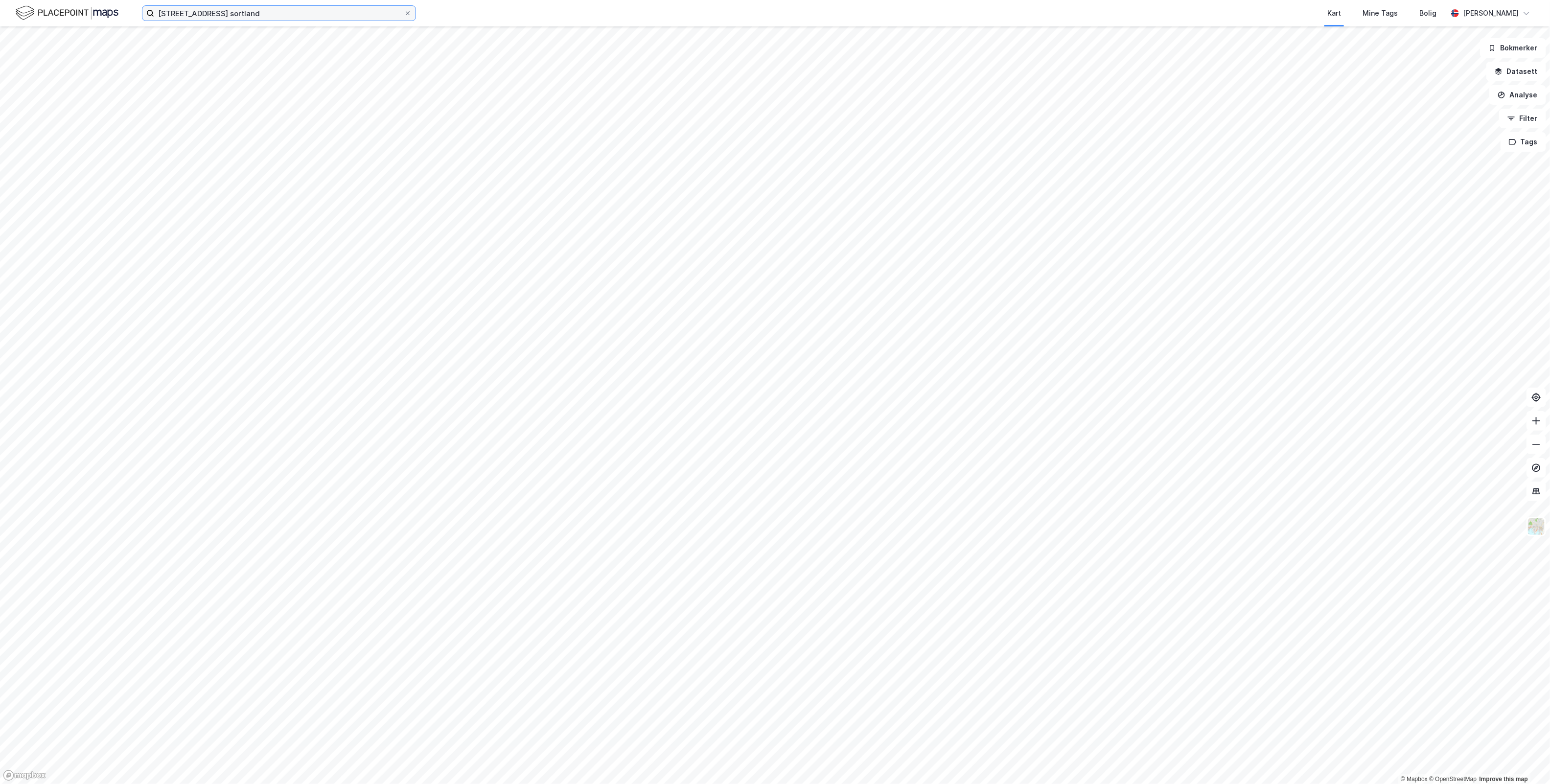
click at [319, 10] on input "strandgata 46 sortland" at bounding box center [279, 13] width 250 height 14
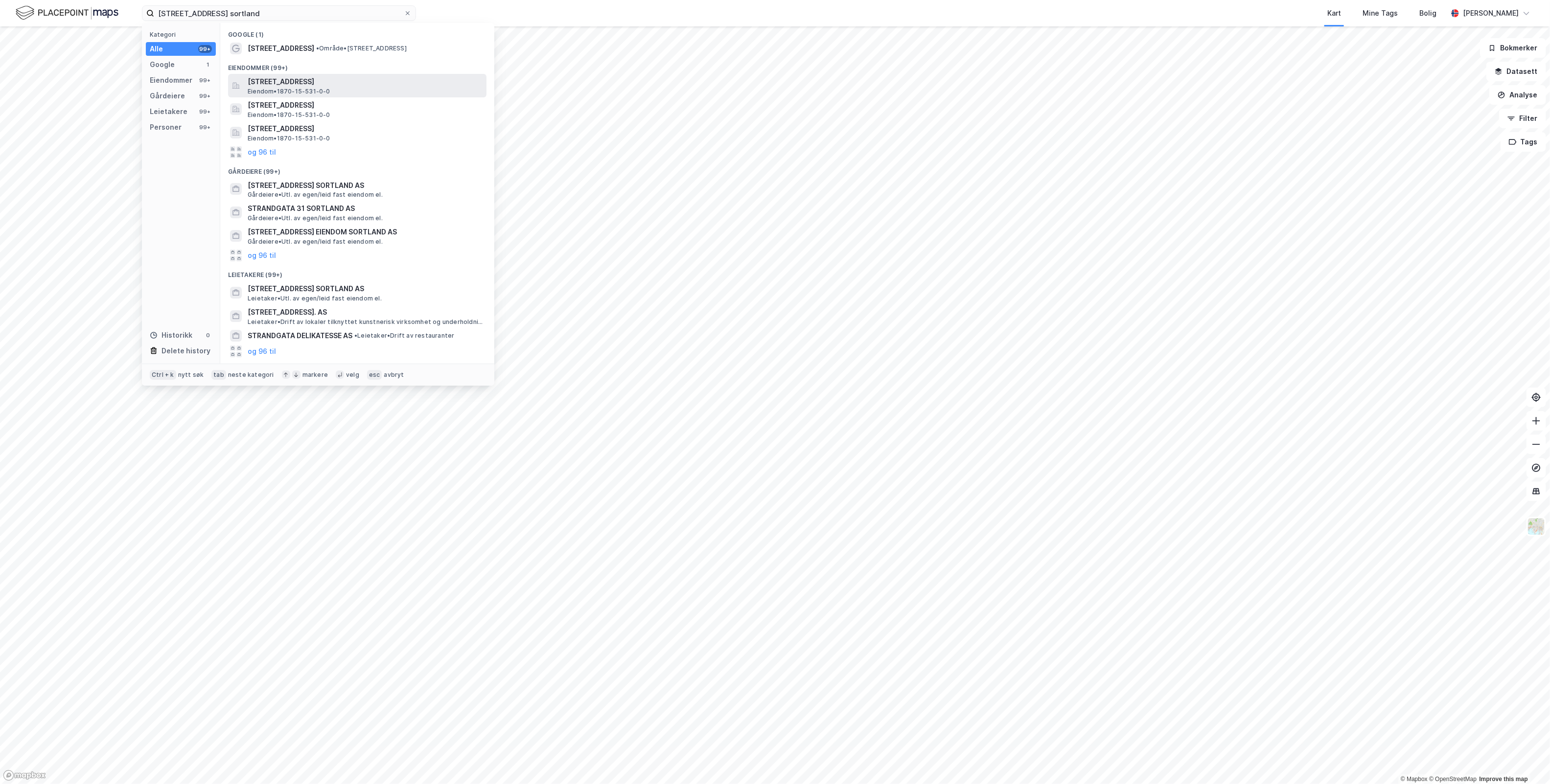
click at [335, 82] on span "Strandgata 46, 8400, SORTLAND, SORTLAND" at bounding box center [365, 82] width 235 height 12
